Goal: Find specific fact: Find specific fact

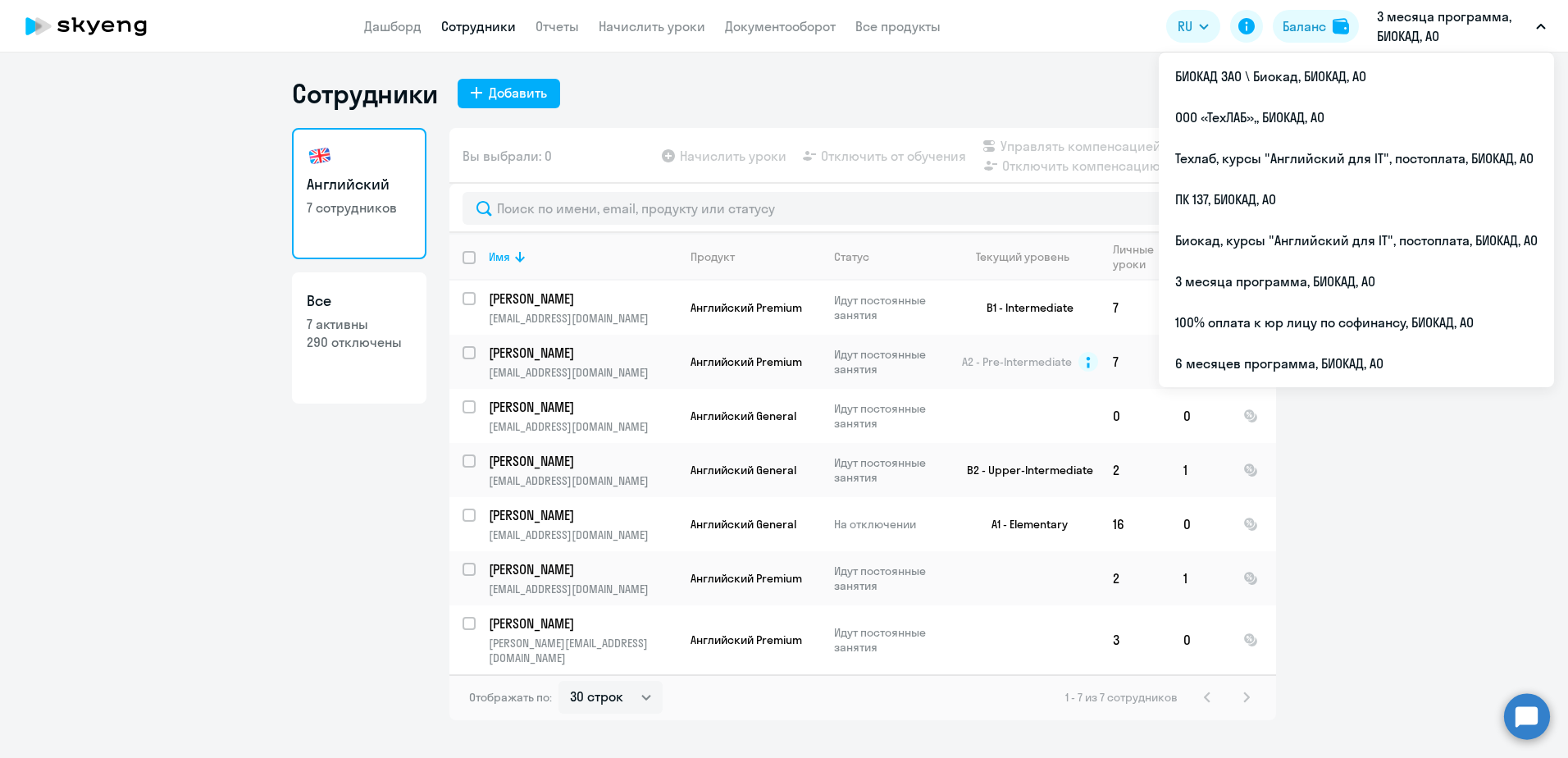
select select "30"
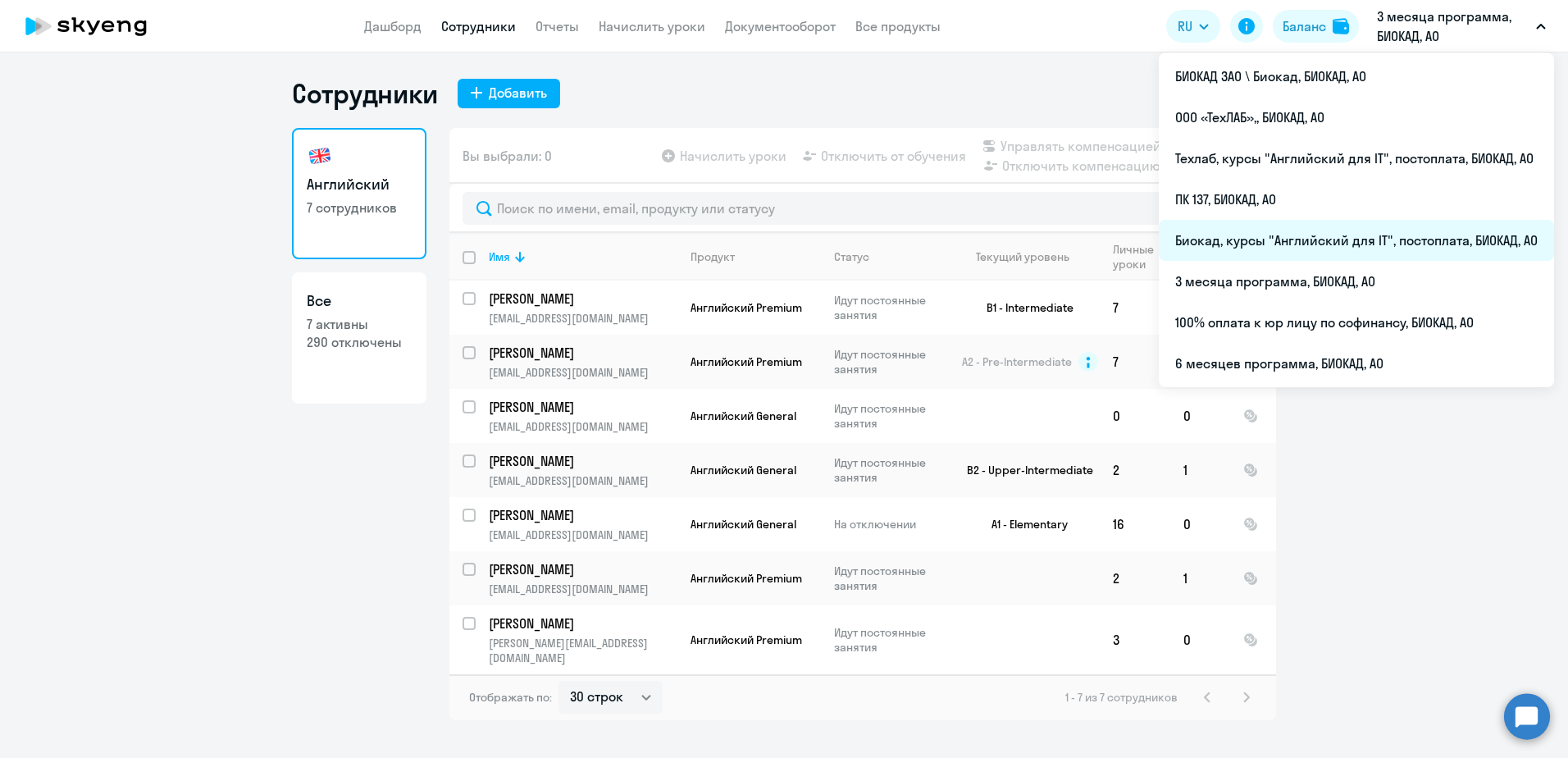
click at [1292, 246] on li "Биокад, курсы "Английский для IT", постоплата, БИОКАД, АО" at bounding box center [1356, 240] width 395 height 41
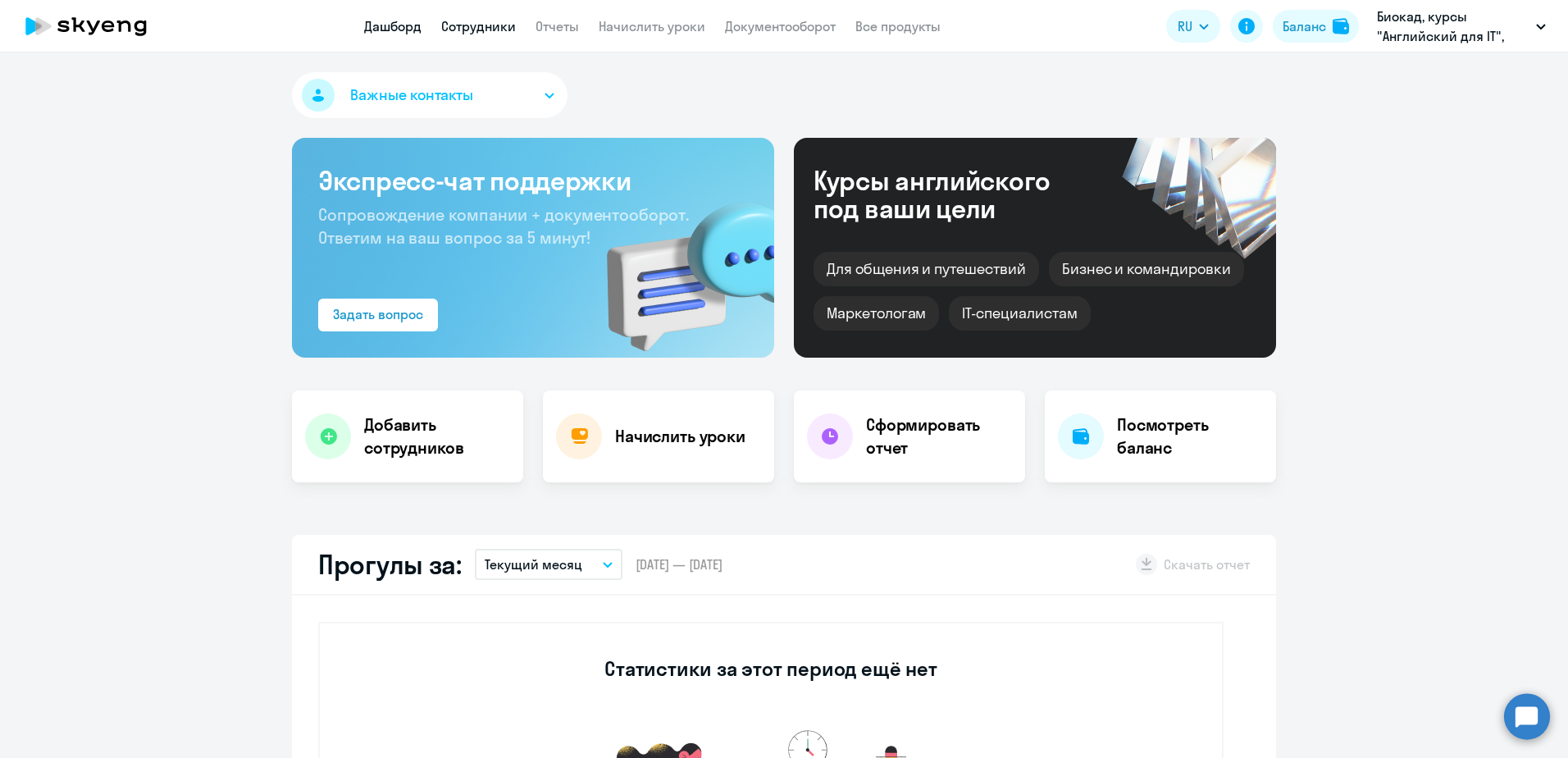
click at [494, 23] on link "Сотрудники" at bounding box center [478, 26] width 75 height 17
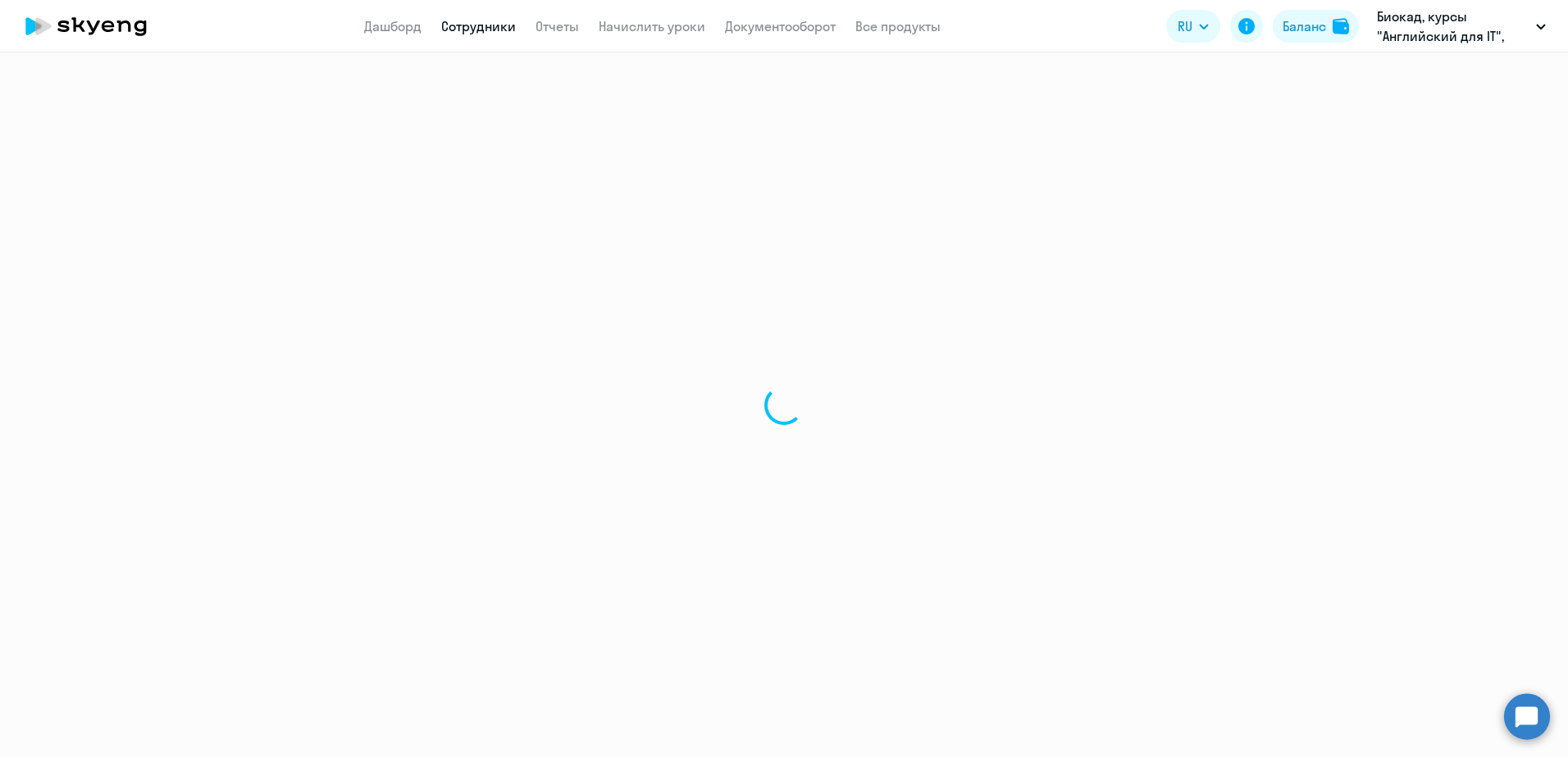
select select "30"
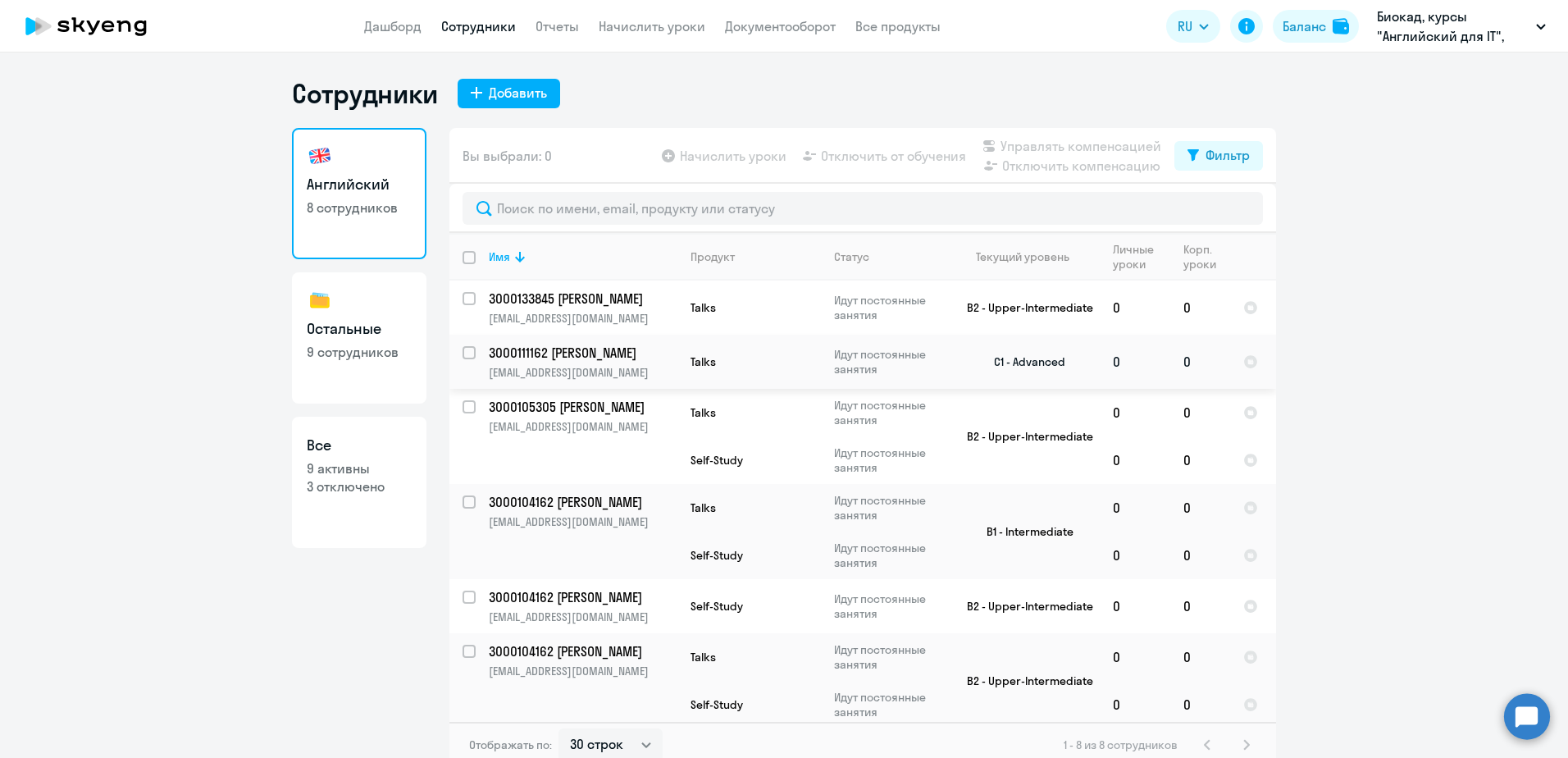
click at [745, 364] on p "Talks" at bounding box center [749, 361] width 118 height 15
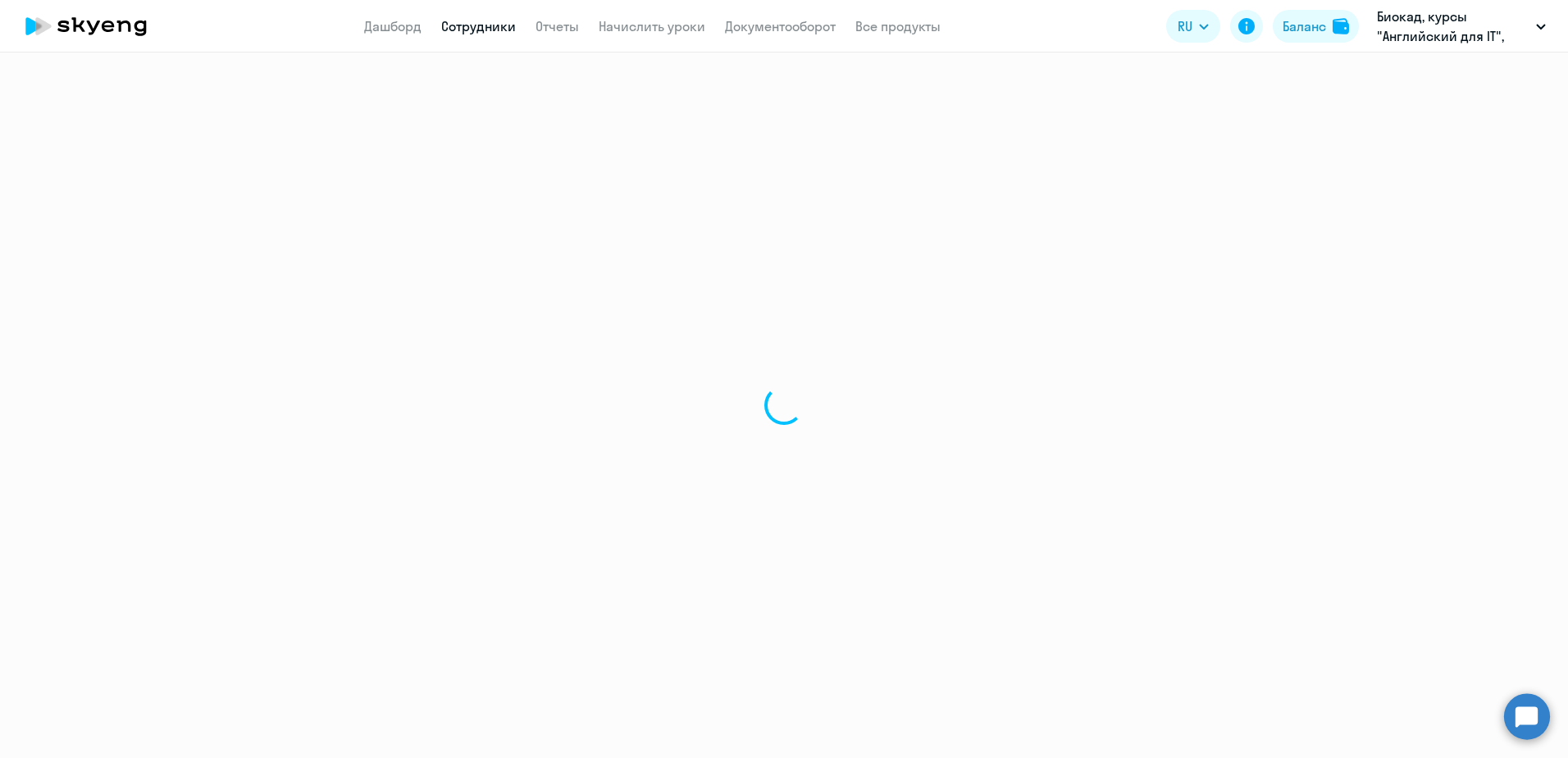
select select "english"
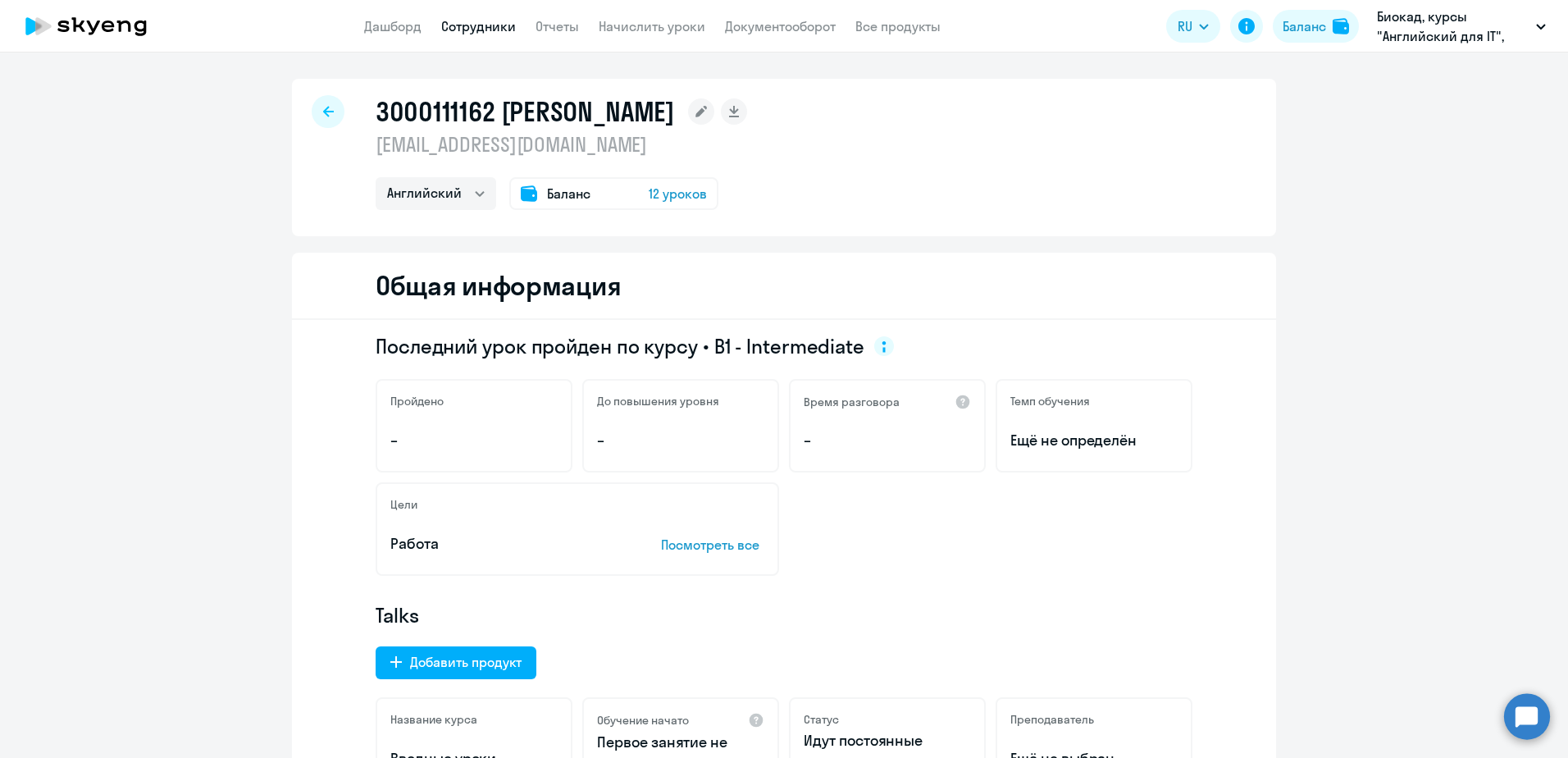
click at [443, 104] on h1 "3000111162 [PERSON_NAME]" at bounding box center [525, 111] width 299 height 32
click at [446, 106] on h1 "3000111162 [PERSON_NAME]" at bounding box center [525, 111] width 299 height 32
drag, startPoint x: 446, startPoint y: 106, endPoint x: 397, endPoint y: 109, distance: 49.1
click at [397, 109] on h1 "3000111162 [PERSON_NAME]" at bounding box center [525, 111] width 299 height 32
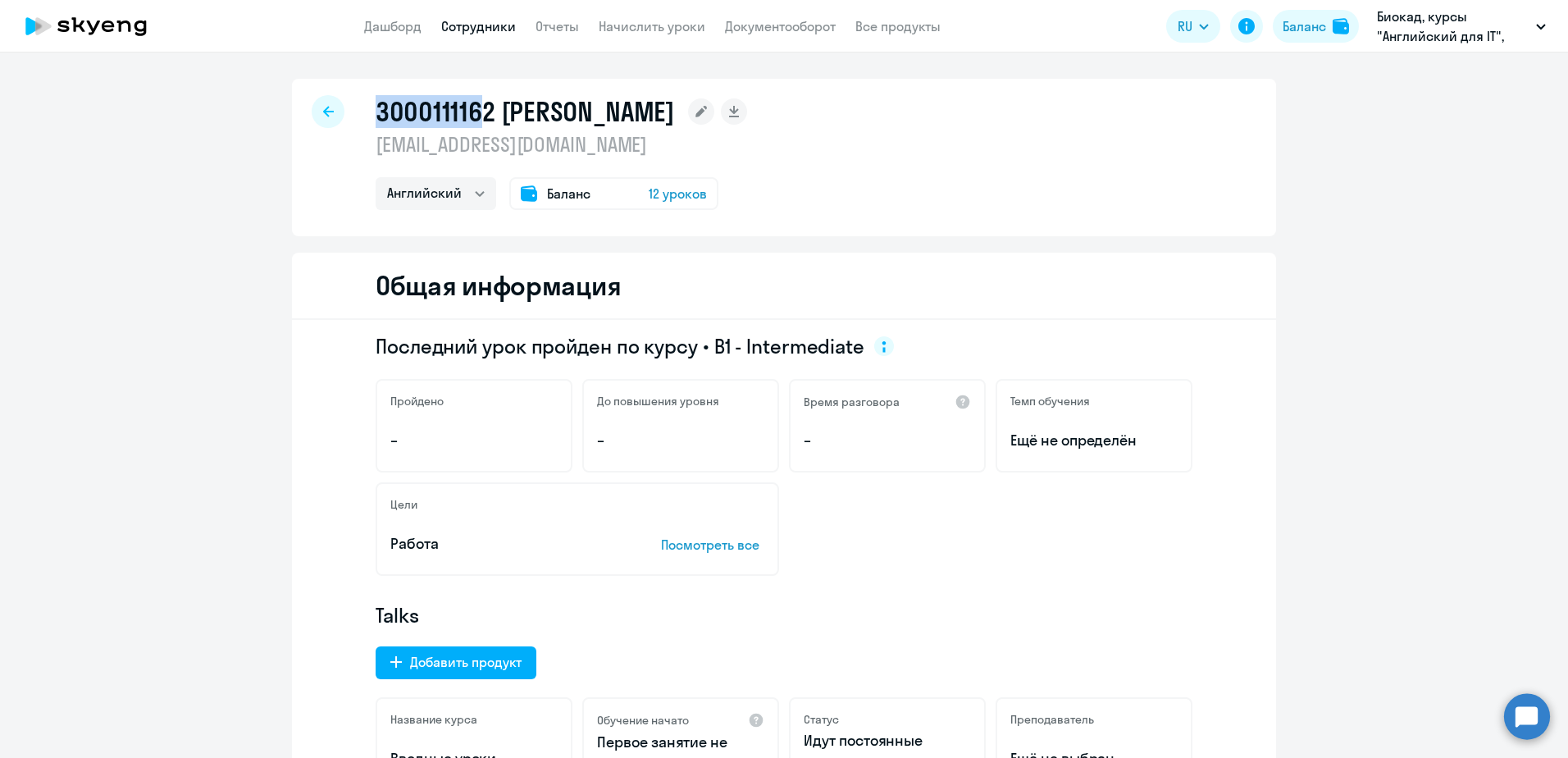
drag, startPoint x: 371, startPoint y: 111, endPoint x: 479, endPoint y: 106, distance: 108.1
click at [479, 106] on h1 "3000111162 [PERSON_NAME]" at bounding box center [525, 111] width 299 height 32
drag, startPoint x: 479, startPoint y: 106, endPoint x: 488, endPoint y: 107, distance: 9.1
click at [488, 107] on h1 "3000111162 [PERSON_NAME]" at bounding box center [525, 111] width 299 height 32
drag, startPoint x: 487, startPoint y: 111, endPoint x: 372, endPoint y: 114, distance: 115.0
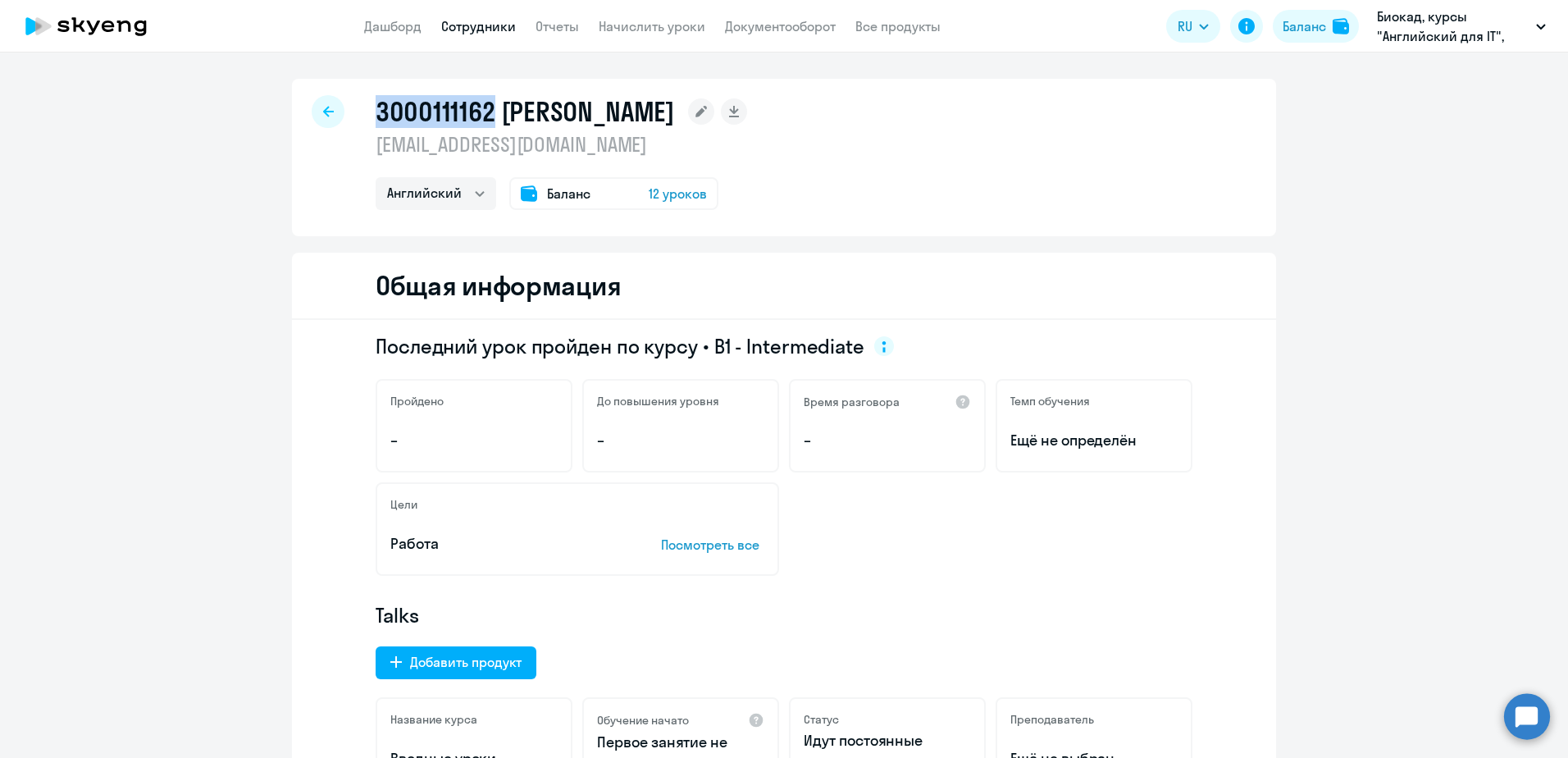
click at [376, 114] on h1 "3000111162 [PERSON_NAME]" at bounding box center [525, 111] width 299 height 32
copy h1 "3000111162"
click at [122, 31] on icon at bounding box center [86, 26] width 144 height 41
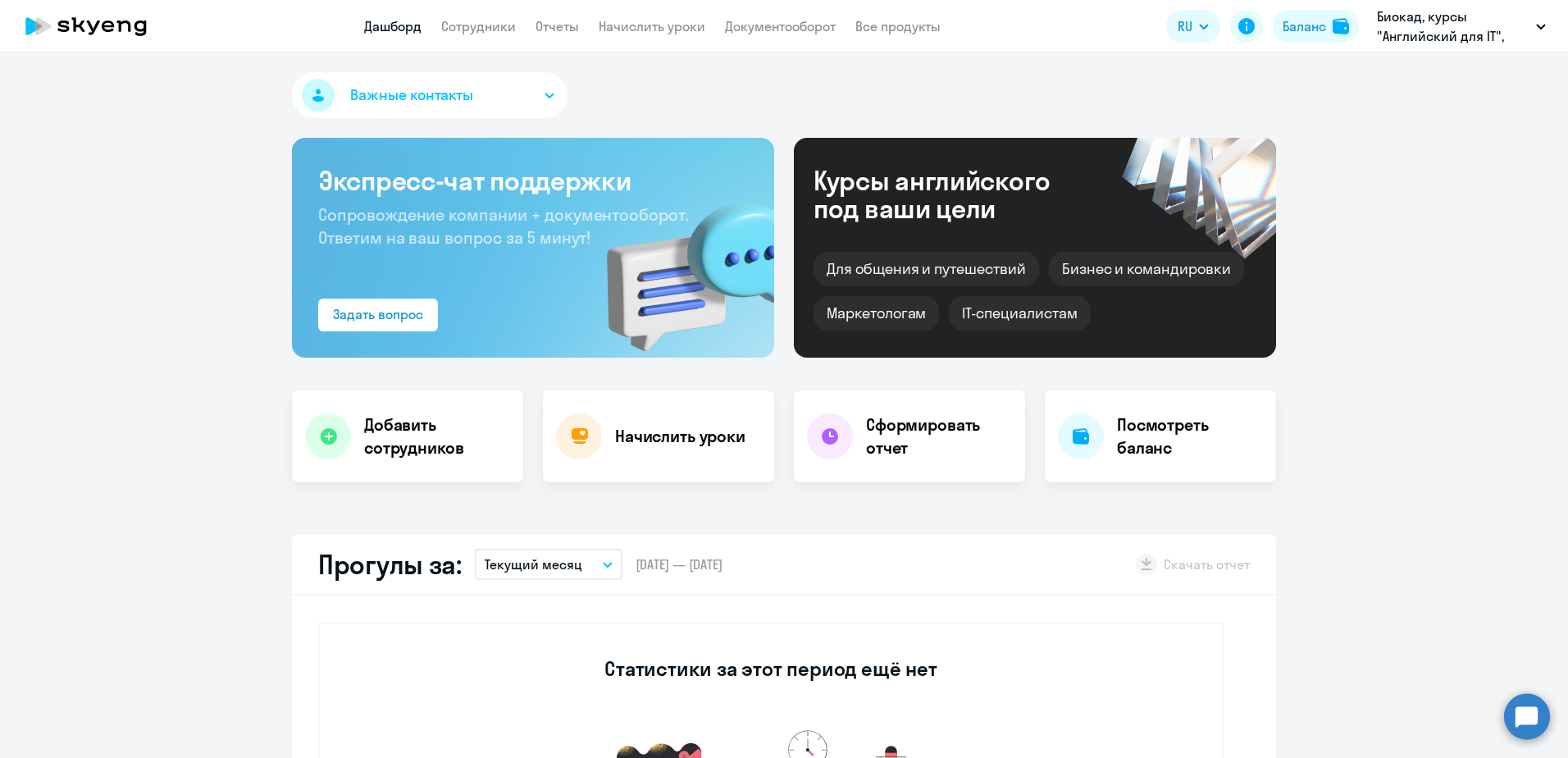
select select "30"
